Goal: Information Seeking & Learning: Check status

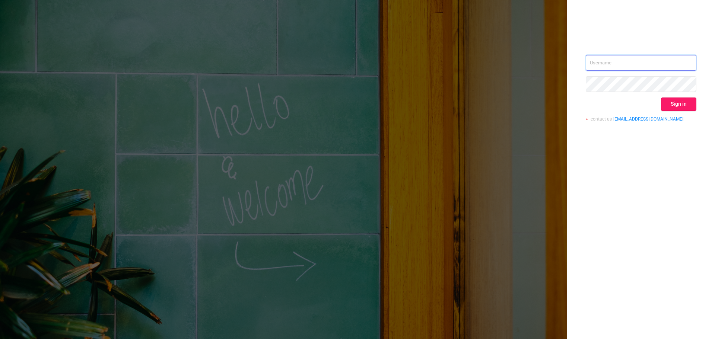
type input "[EMAIL_ADDRESS][DOMAIN_NAME]"
click at [680, 106] on button "Sign in" at bounding box center [678, 104] width 35 height 13
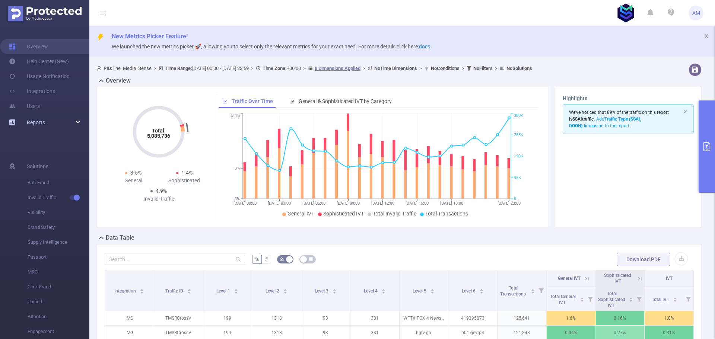
click at [26, 121] on span "Reports" at bounding box center [27, 122] width 36 height 15
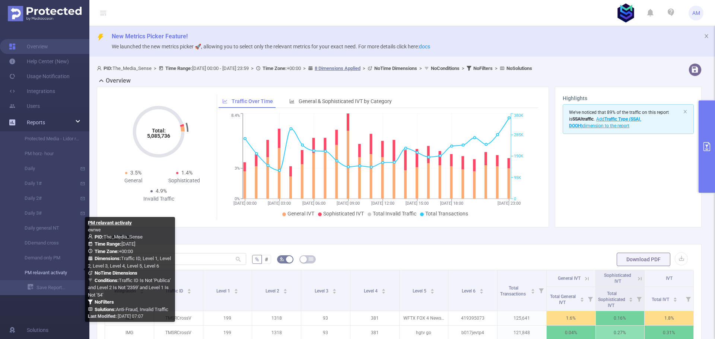
click at [57, 274] on link "PM relavant activaty" at bounding box center [48, 273] width 66 height 15
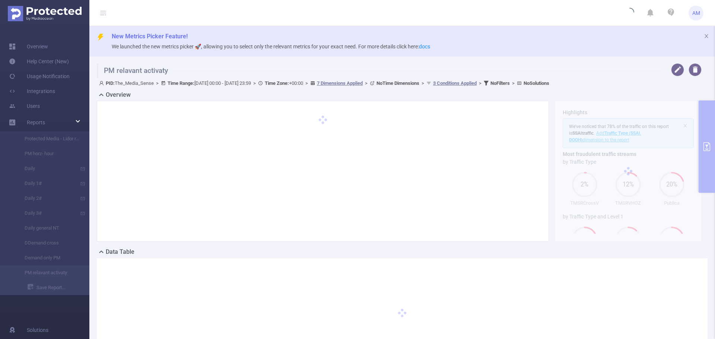
type input "[DATE] 00:00"
type input "[DATE] 23:59"
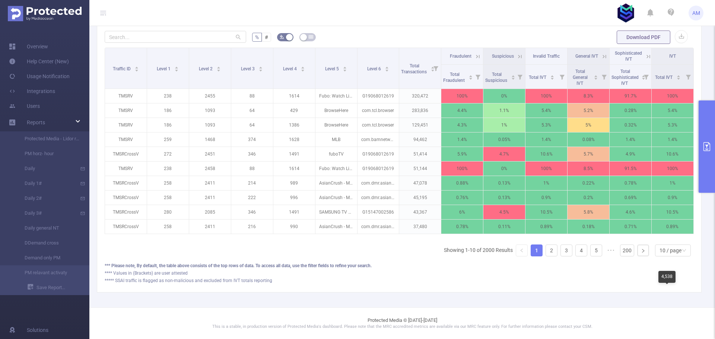
scroll to position [242, 0]
click at [665, 257] on div "Traffic ID Level 1 Level 2 Level 3 Level 4 Level 5 Level 6 Total Transactions F…" at bounding box center [399, 155] width 589 height 215
click at [664, 252] on div "10 / page" at bounding box center [671, 250] width 22 height 11
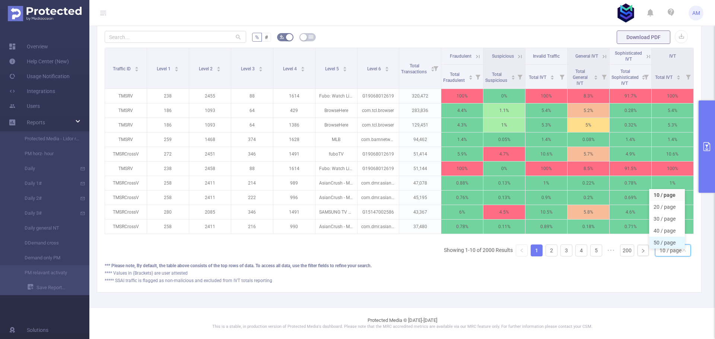
click at [661, 238] on li "50 / page" at bounding box center [667, 243] width 36 height 12
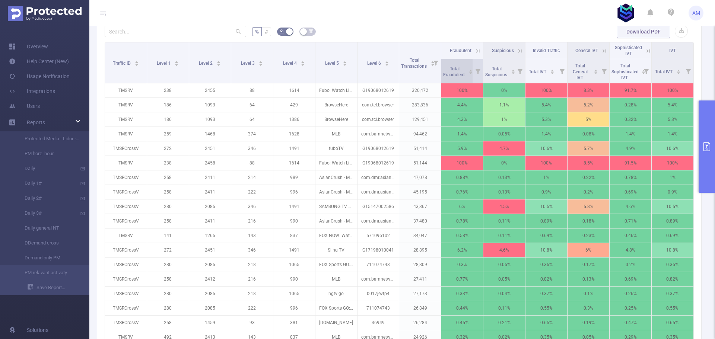
click at [452, 73] on span "Total Fraudulent" at bounding box center [454, 71] width 23 height 11
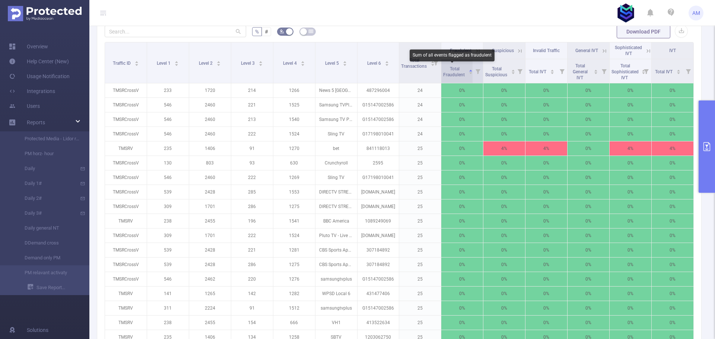
click at [452, 75] on span "Total Fraudulent" at bounding box center [454, 71] width 23 height 11
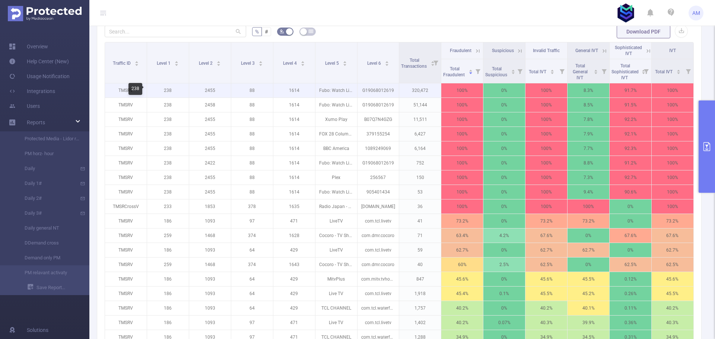
click at [168, 92] on p "238" at bounding box center [168, 90] width 42 height 14
copy p "238"
click at [295, 91] on p "1614" at bounding box center [294, 90] width 42 height 14
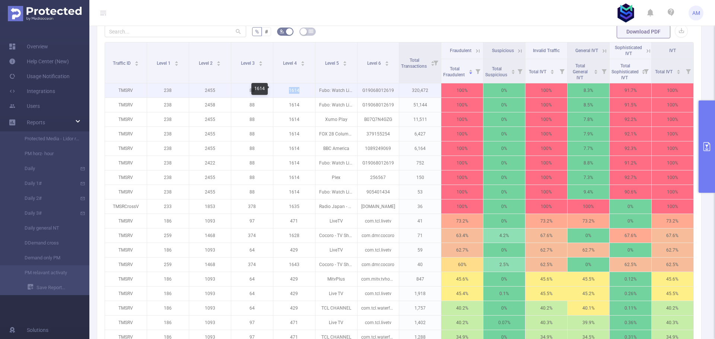
copy p "1614"
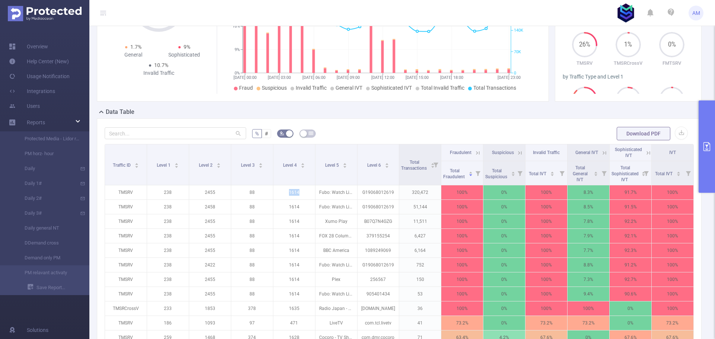
scroll to position [130, 0]
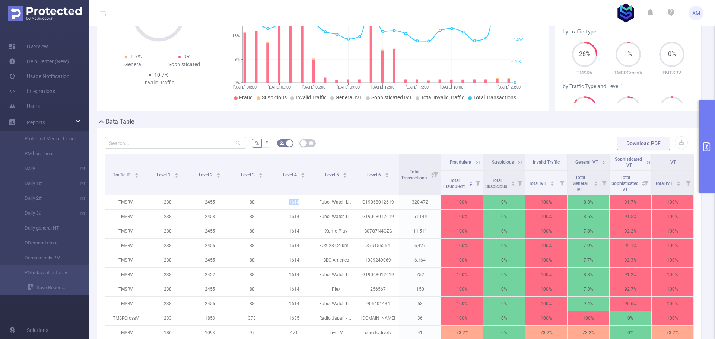
click at [706, 137] on button "primary" at bounding box center [707, 147] width 16 height 92
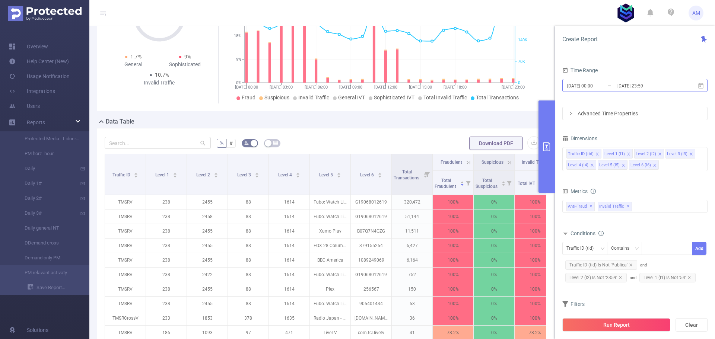
click at [622, 88] on input "[DATE] 23:59" at bounding box center [647, 86] width 60 height 10
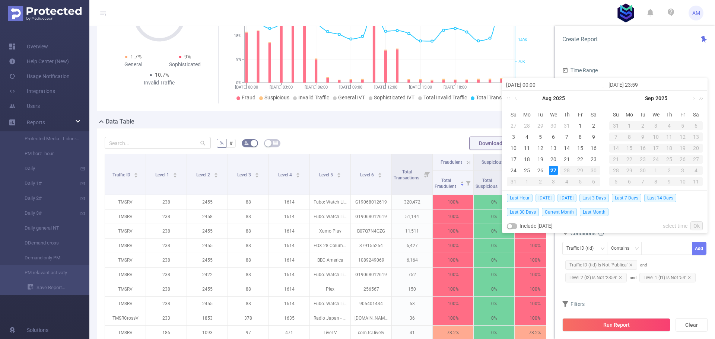
click at [543, 199] on span "[DATE]" at bounding box center [545, 198] width 19 height 8
type input "[DATE] 00:00"
type input "[DATE] 23:59"
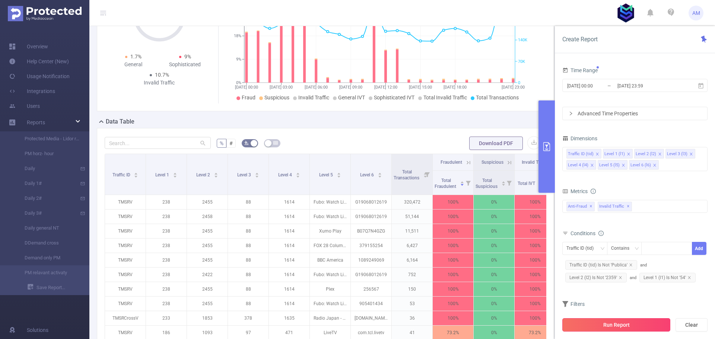
click at [658, 326] on button "Run Report" at bounding box center [616, 324] width 108 height 13
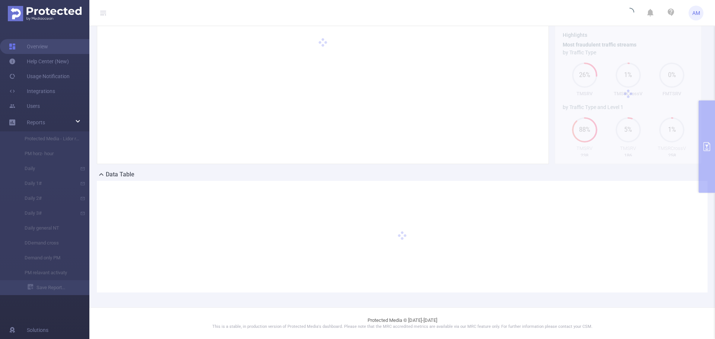
scroll to position [63, 0]
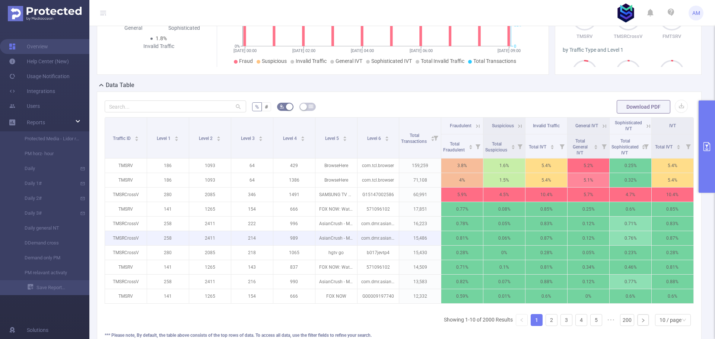
scroll to position [175, 0]
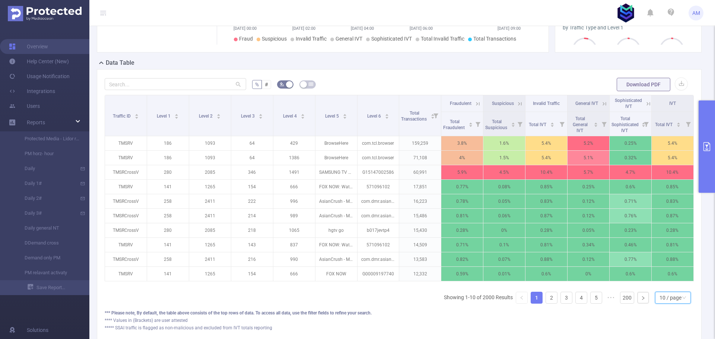
click at [673, 300] on div "10 / page" at bounding box center [671, 297] width 22 height 11
click at [666, 291] on li "50 / page" at bounding box center [667, 290] width 36 height 12
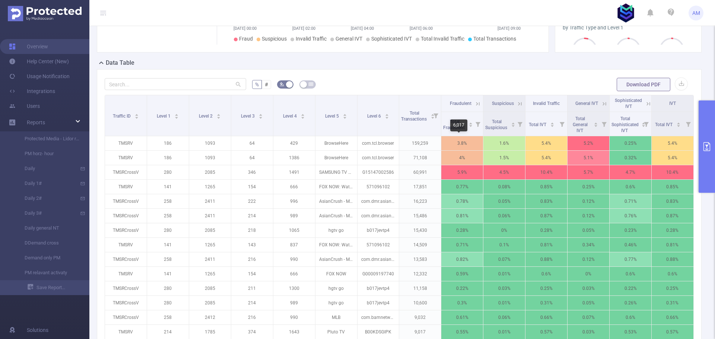
click at [455, 126] on div "6,017" at bounding box center [458, 126] width 17 height 12
click at [452, 122] on div "6,017" at bounding box center [458, 126] width 17 height 12
click at [445, 126] on span "Total Fraudulent" at bounding box center [454, 124] width 23 height 11
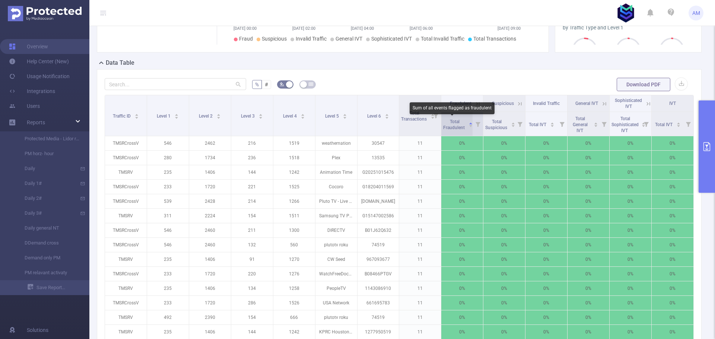
click at [445, 126] on span "Total Fraudulent" at bounding box center [454, 124] width 23 height 11
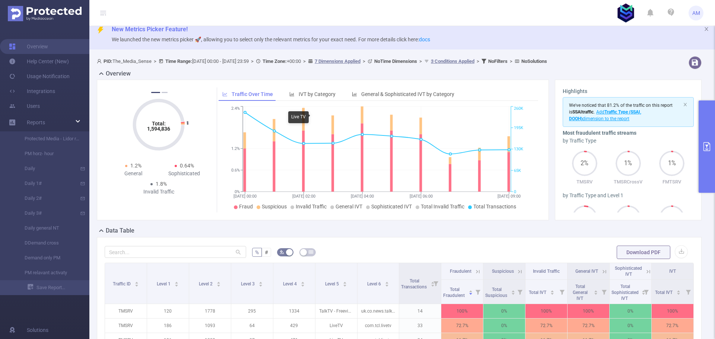
scroll to position [0, 0]
